Goal: Task Accomplishment & Management: Use online tool/utility

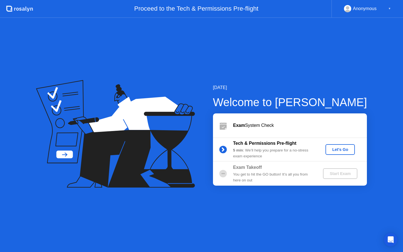
click at [340, 149] on div "Let's Go" at bounding box center [339, 149] width 25 height 4
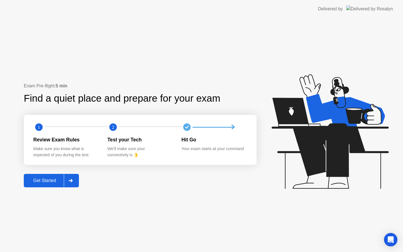
click at [52, 180] on div "Get Started" at bounding box center [44, 180] width 38 height 5
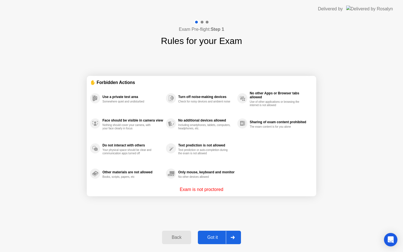
drag, startPoint x: 54, startPoint y: 176, endPoint x: 54, endPoint y: 166, distance: 10.9
click at [54, 166] on div "Exam Pre-flight: Step 1 Rules for your Exam ✋ Forbidden Actions Use a private t…" at bounding box center [201, 135] width 403 height 234
click at [218, 235] on div "Got it" at bounding box center [212, 237] width 26 height 5
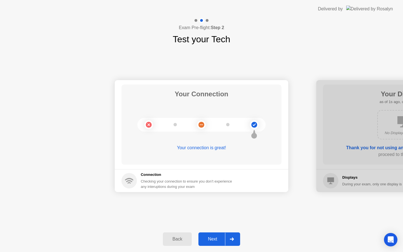
click at [218, 238] on div "Next" at bounding box center [212, 238] width 25 height 5
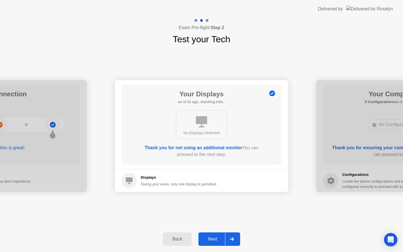
click at [218, 238] on div "Next" at bounding box center [212, 238] width 25 height 5
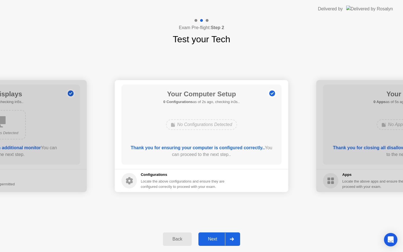
click at [218, 238] on div "Next" at bounding box center [212, 238] width 25 height 5
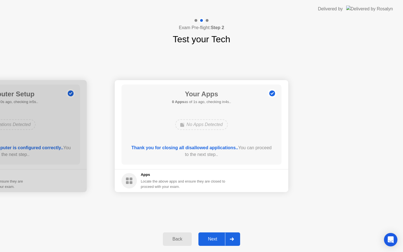
click at [218, 238] on div "Next" at bounding box center [212, 238] width 25 height 5
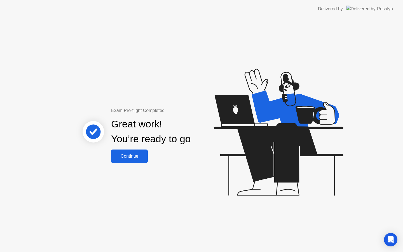
click at [133, 155] on div "Continue" at bounding box center [129, 156] width 33 height 5
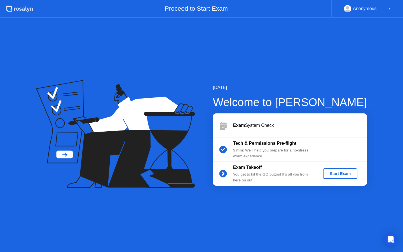
click at [340, 174] on div "Start Exam" at bounding box center [340, 173] width 30 height 4
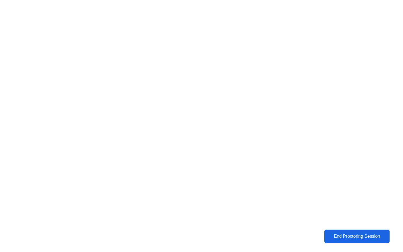
click at [345, 239] on div "End Proctoring Session" at bounding box center [357, 236] width 62 height 5
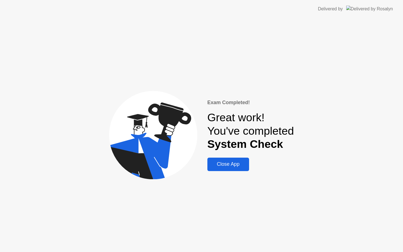
click at [242, 165] on div "Close App" at bounding box center [228, 164] width 38 height 6
